Goal: Communication & Community: Answer question/provide support

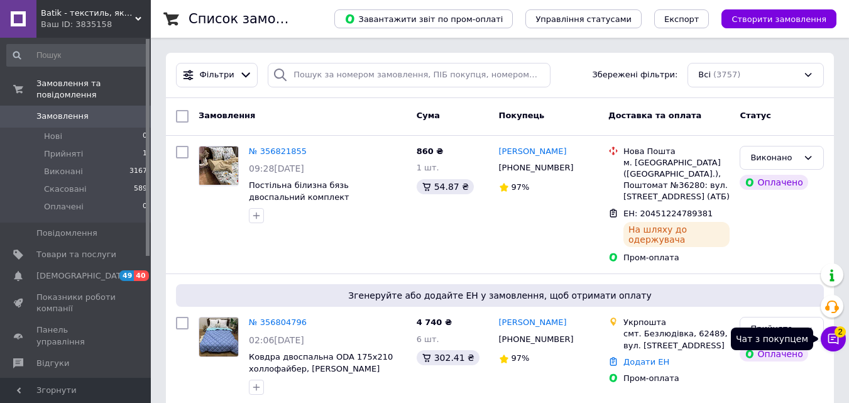
click at [834, 340] on icon at bounding box center [833, 338] width 13 height 13
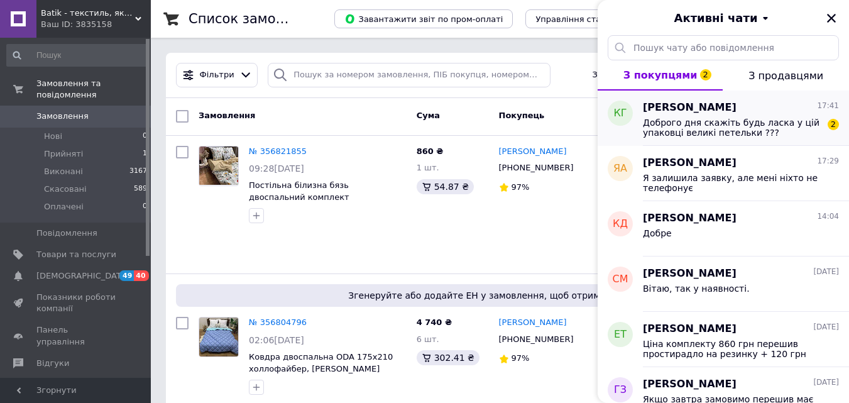
click at [767, 128] on span "Доброго дня скажіть будь ласка у цій упаковці великі петельки ???" at bounding box center [732, 127] width 178 height 20
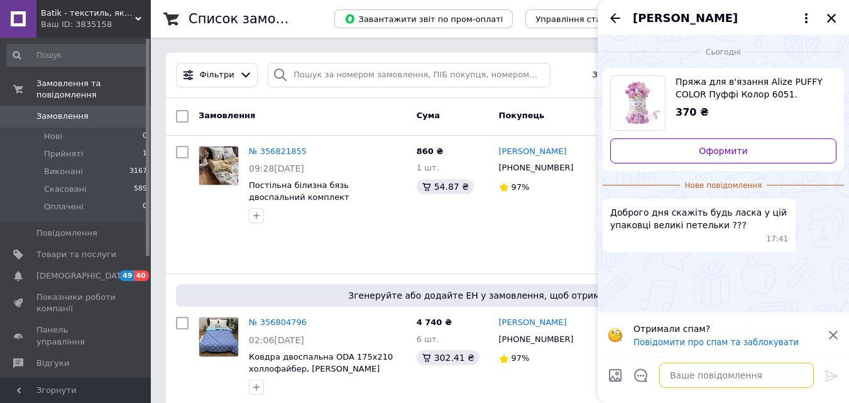
click at [699, 379] on textarea at bounding box center [736, 374] width 155 height 25
type textarea "Вітаю, так це велика петелька."
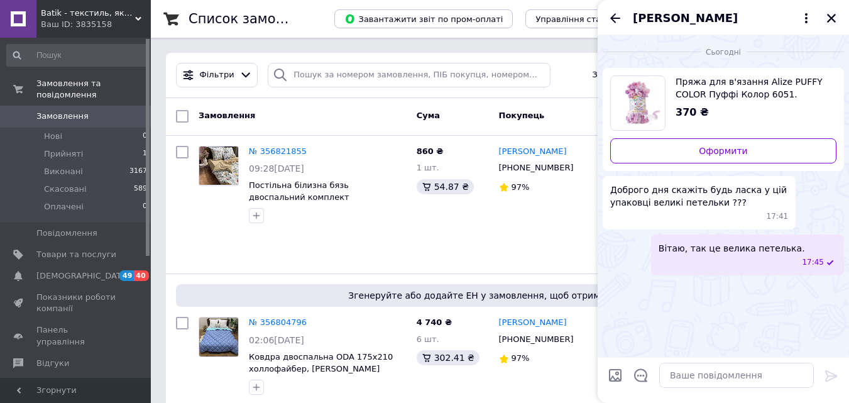
click at [835, 19] on icon "Закрити" at bounding box center [830, 18] width 11 height 11
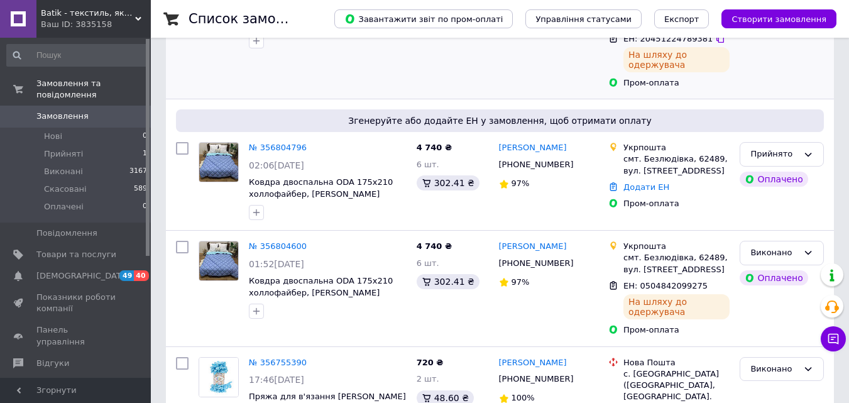
scroll to position [188, 0]
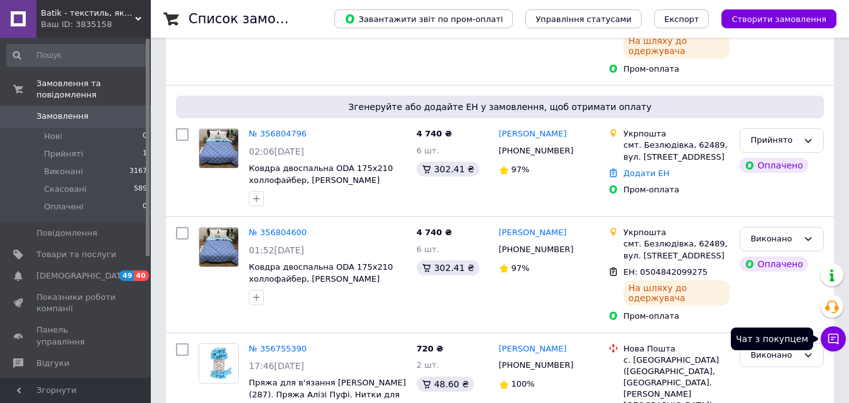
click at [834, 341] on icon at bounding box center [833, 338] width 13 height 13
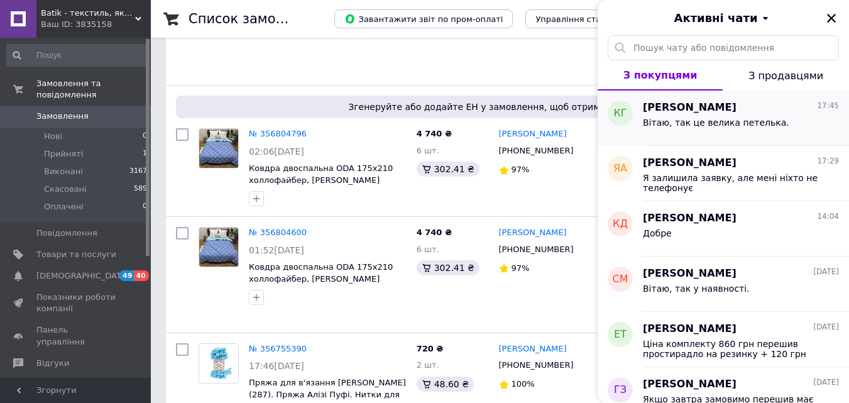
click at [801, 115] on div "Вітаю, так це велика петелька." at bounding box center [741, 125] width 196 height 20
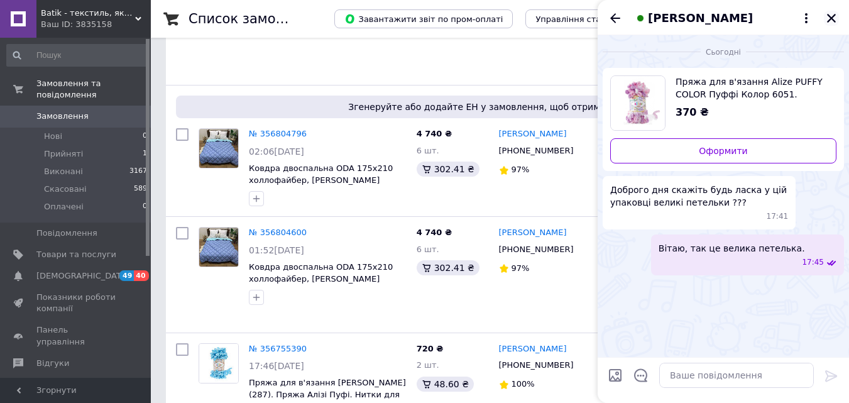
click at [829, 16] on icon "Закрити" at bounding box center [830, 18] width 11 height 11
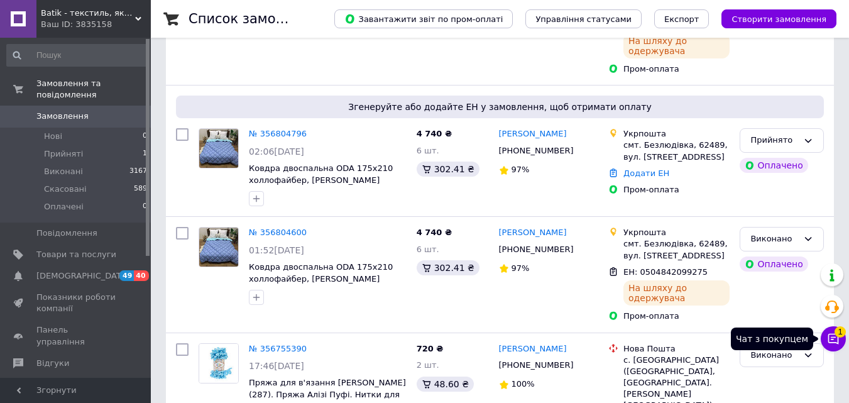
click at [837, 342] on icon at bounding box center [833, 338] width 13 height 13
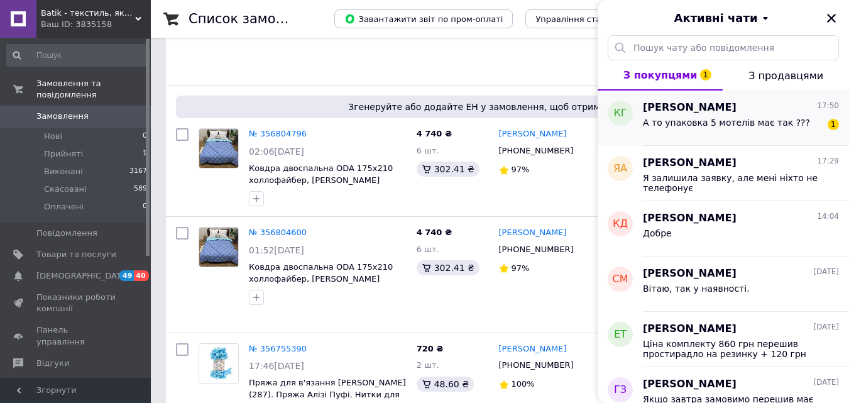
click at [783, 128] on div "А то упаковка 5 мотелів має так ???" at bounding box center [726, 126] width 167 height 18
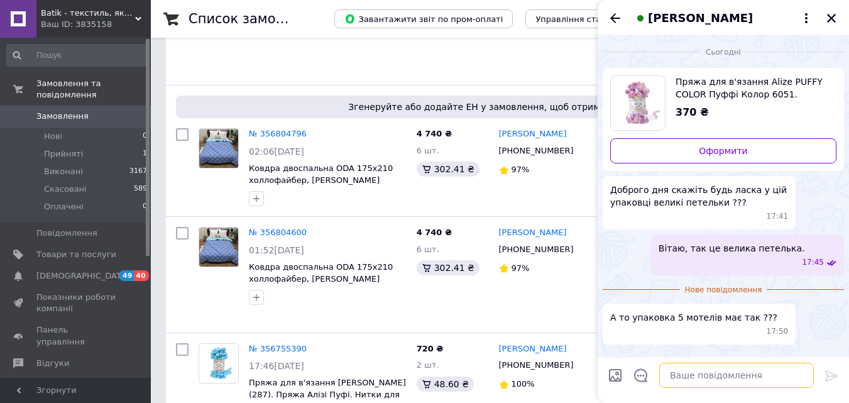
click at [726, 371] on textarea at bounding box center [736, 374] width 155 height 25
type textarea "Так, в упаковці 5 мотків"
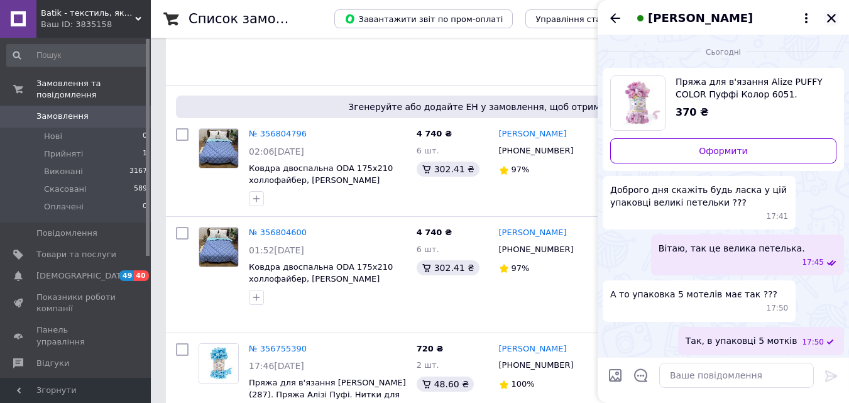
click at [831, 19] on icon "Закрити" at bounding box center [830, 18] width 11 height 11
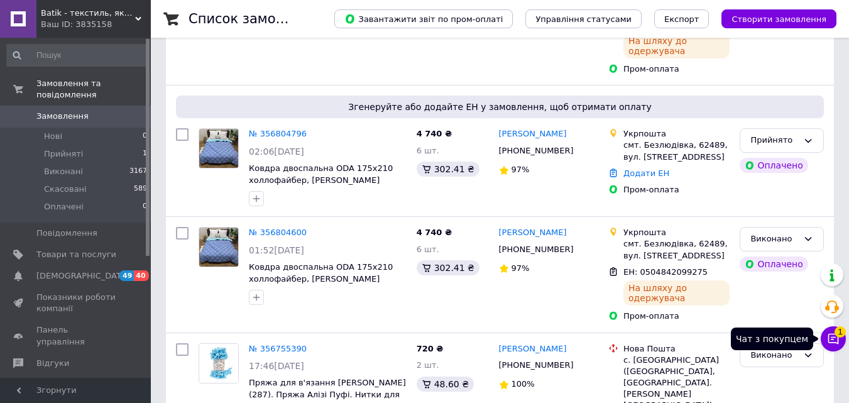
click at [837, 339] on icon at bounding box center [833, 338] width 13 height 13
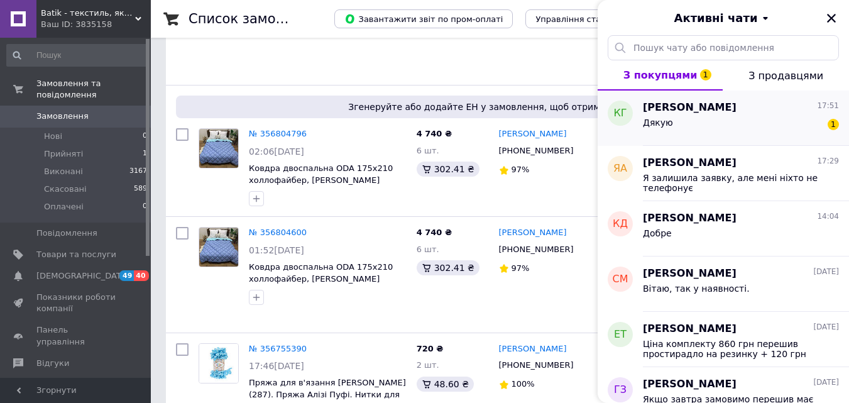
click at [789, 133] on div "Дякую 1" at bounding box center [741, 125] width 196 height 20
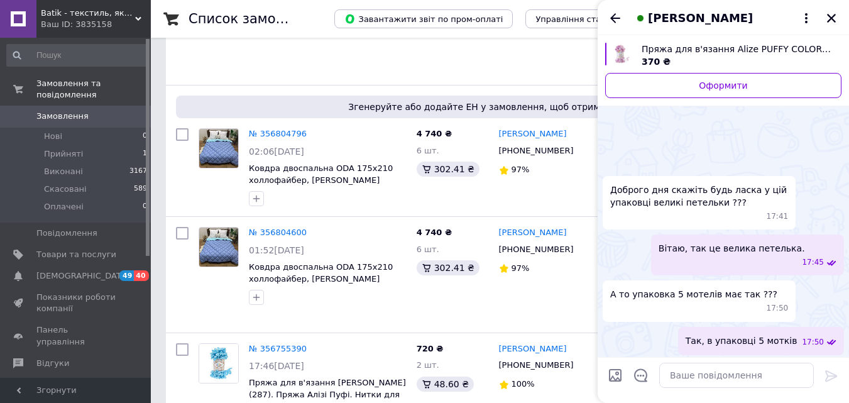
scroll to position [34, 0]
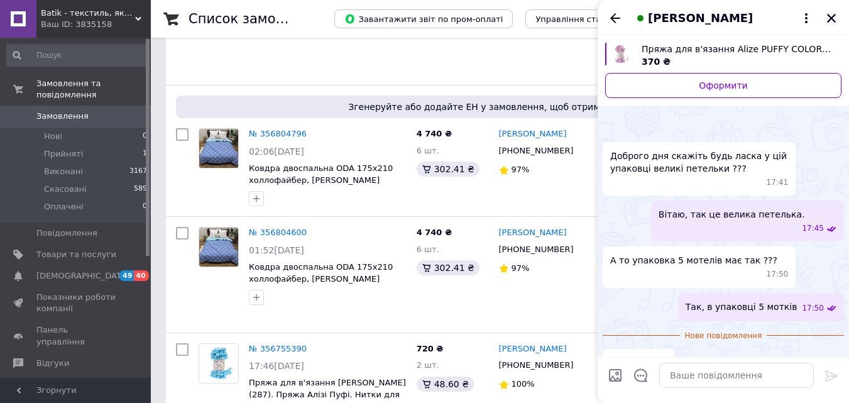
click at [834, 16] on icon "Закрити" at bounding box center [831, 18] width 9 height 9
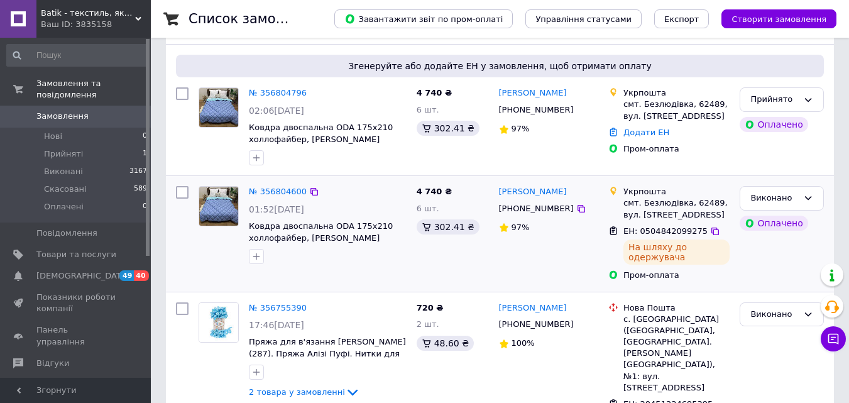
scroll to position [251, 0]
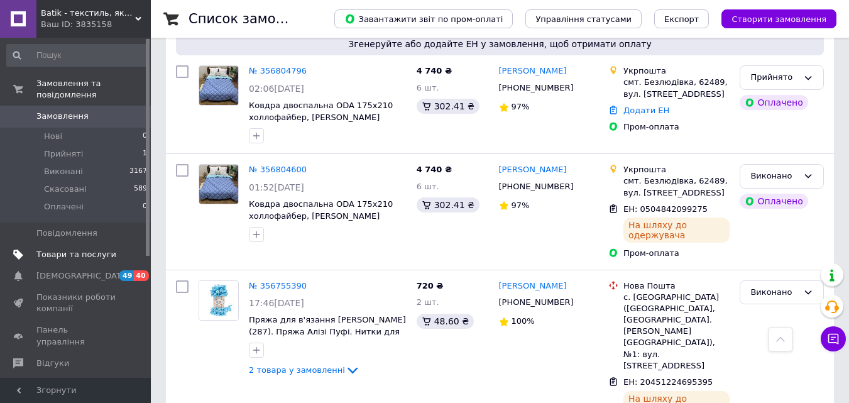
click at [65, 249] on span "Товари та послуги" at bounding box center [76, 254] width 80 height 11
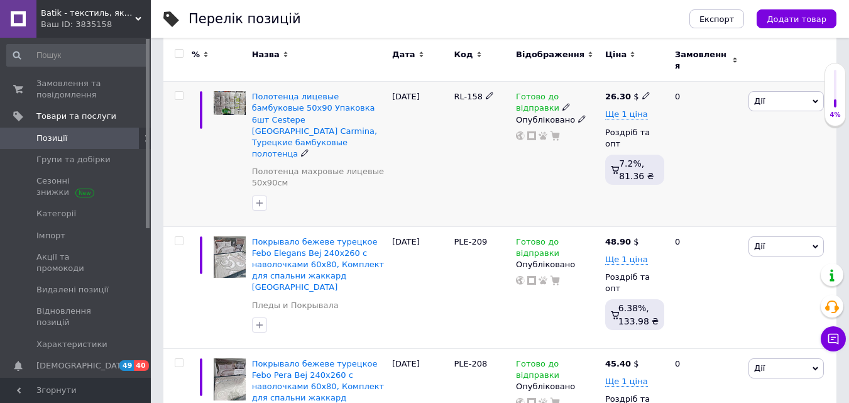
scroll to position [251, 0]
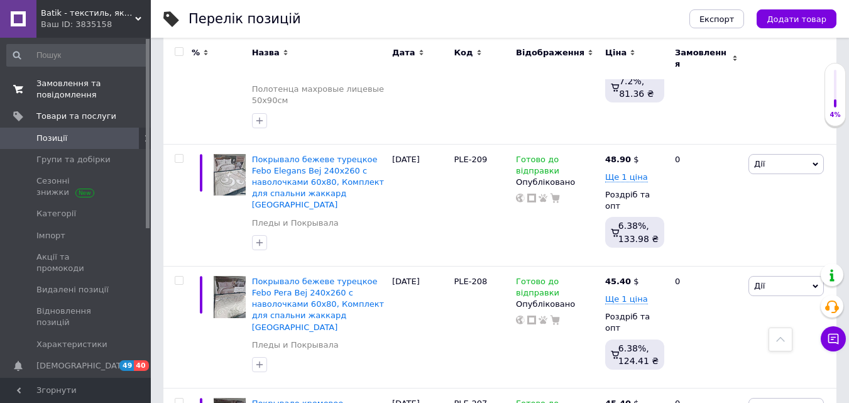
click at [63, 88] on span "Замовлення та повідомлення" at bounding box center [76, 89] width 80 height 23
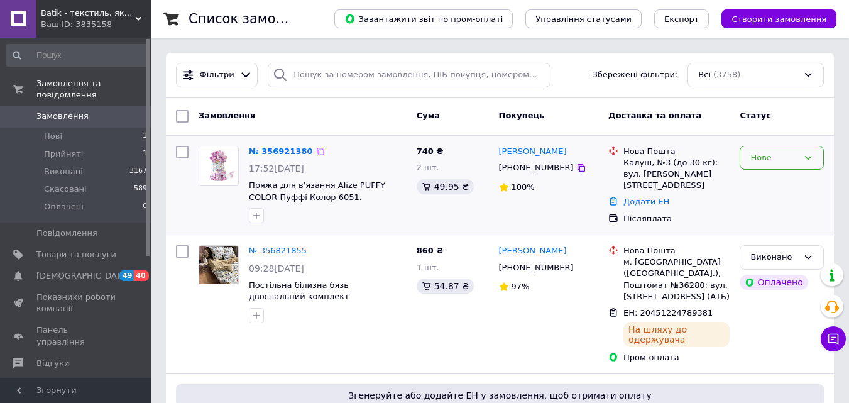
click at [786, 156] on div "Нове" at bounding box center [774, 157] width 48 height 13
click at [778, 180] on li "Прийнято" at bounding box center [781, 183] width 83 height 23
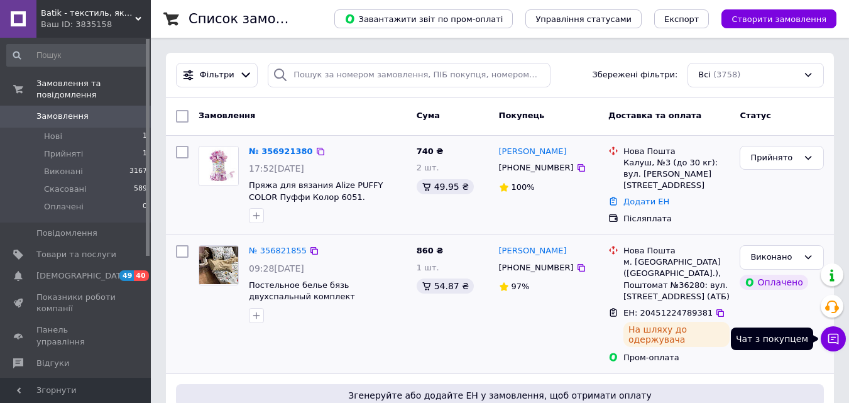
drag, startPoint x: 837, startPoint y: 343, endPoint x: 805, endPoint y: 242, distance: 105.3
click at [836, 343] on icon at bounding box center [833, 339] width 11 height 11
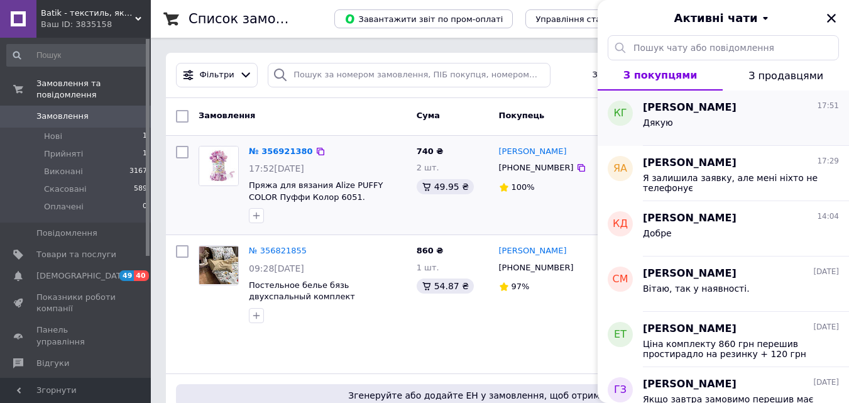
click at [720, 116] on div "Дякую" at bounding box center [741, 125] width 196 height 20
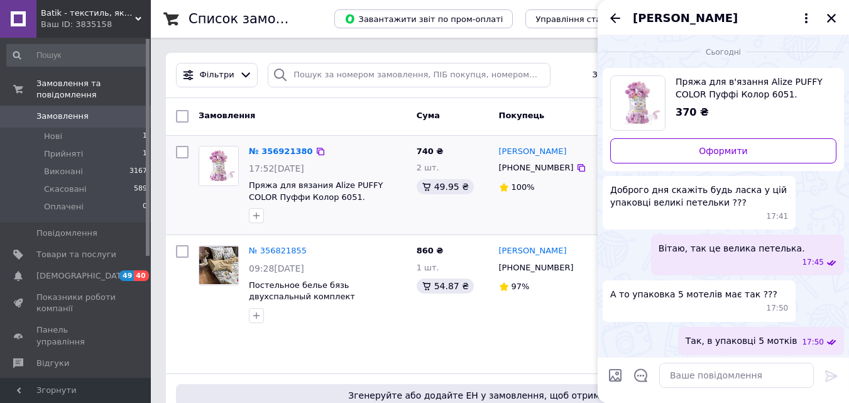
scroll to position [11, 0]
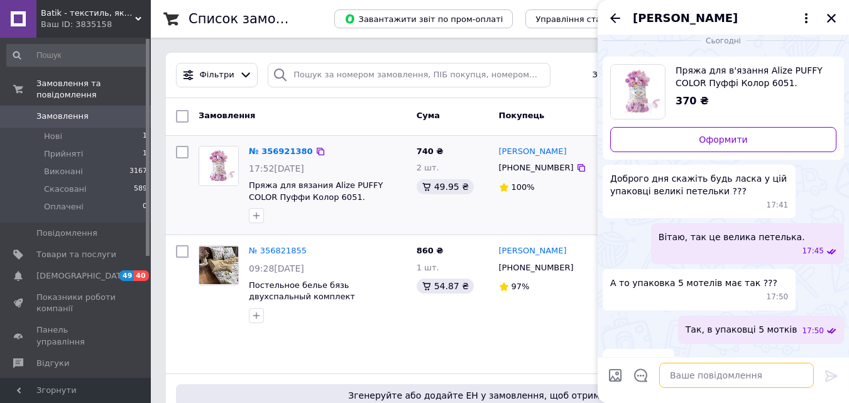
click at [715, 376] on textarea at bounding box center [736, 374] width 155 height 25
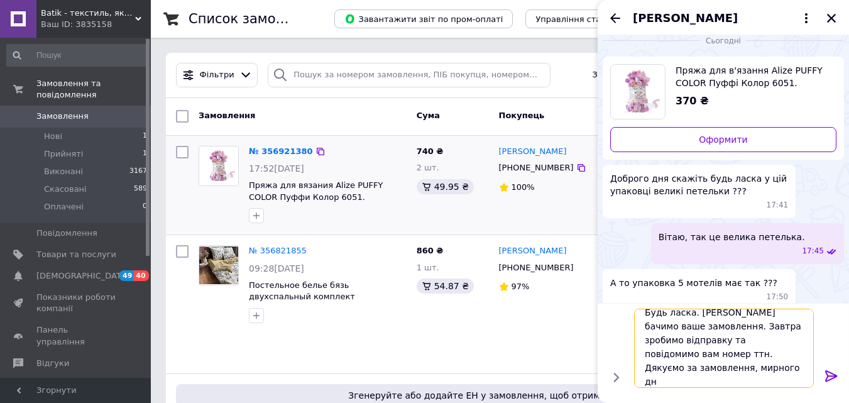
scroll to position [1, 0]
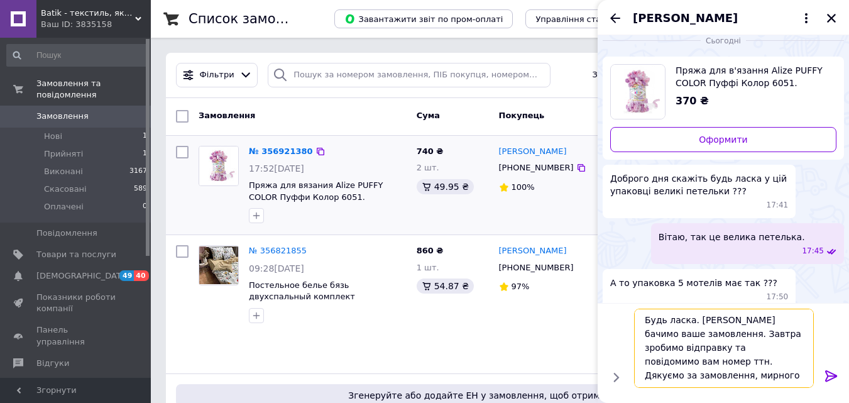
type textarea "Будь ласка. [PERSON_NAME] бачимо ваше замовлення. Завтра зробимо відправку та п…"
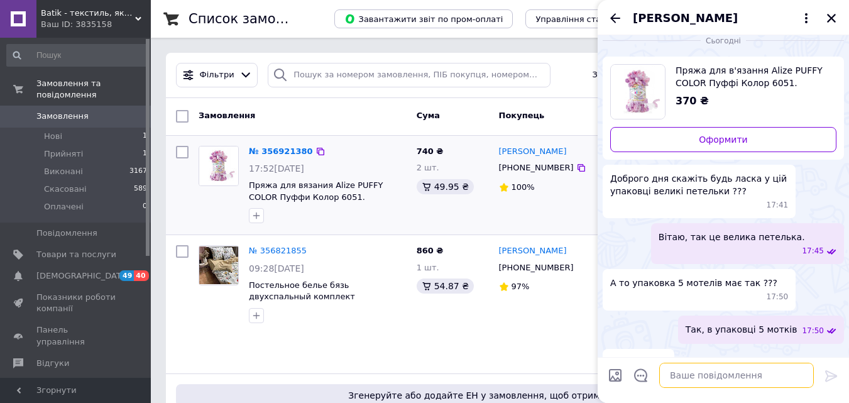
scroll to position [95, 0]
